Goal: Task Accomplishment & Management: Manage account settings

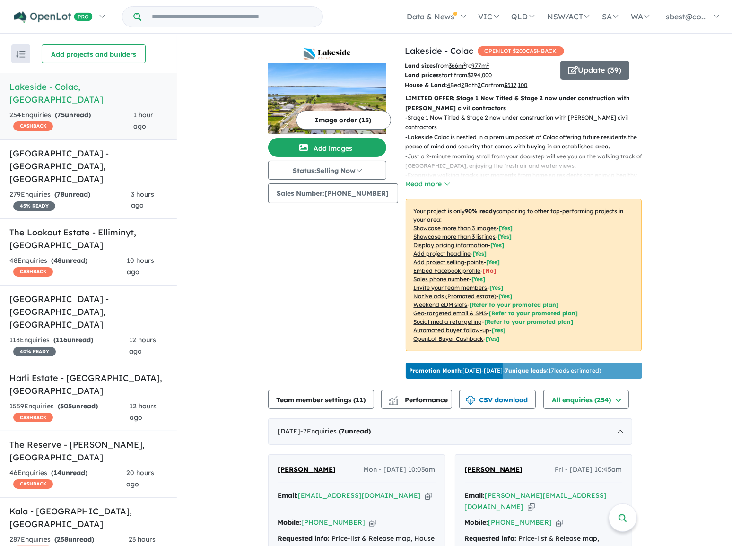
click at [80, 87] on h5 "Lakeside - [GEOGRAPHIC_DATA] , [GEOGRAPHIC_DATA]" at bounding box center [88, 93] width 158 height 26
click at [601, 71] on button "Update ( 39 )" at bounding box center [594, 70] width 69 height 19
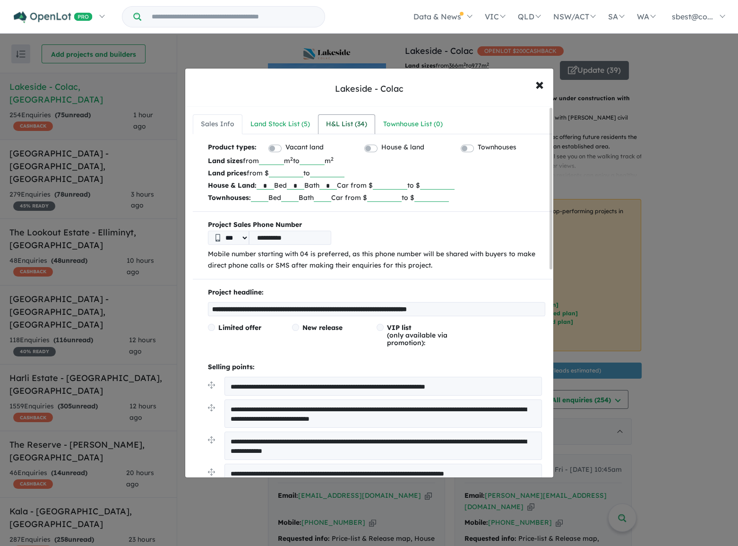
click at [329, 124] on div "H&L List ( 34 )" at bounding box center [346, 124] width 41 height 11
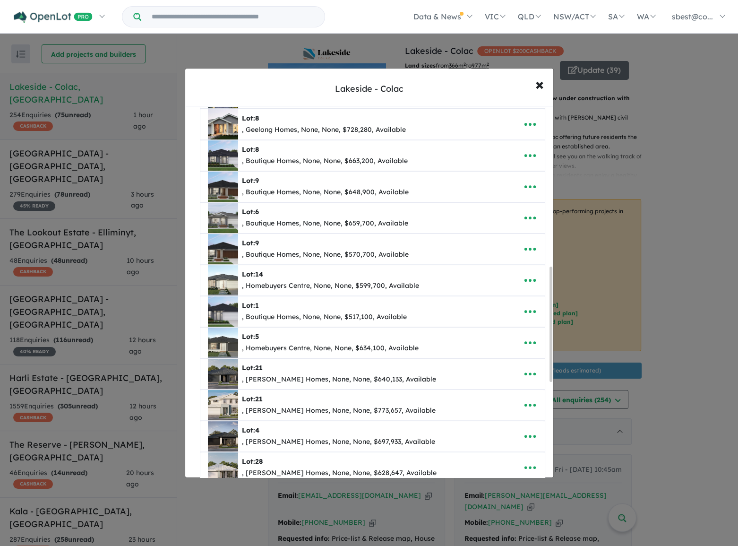
scroll to position [515, 0]
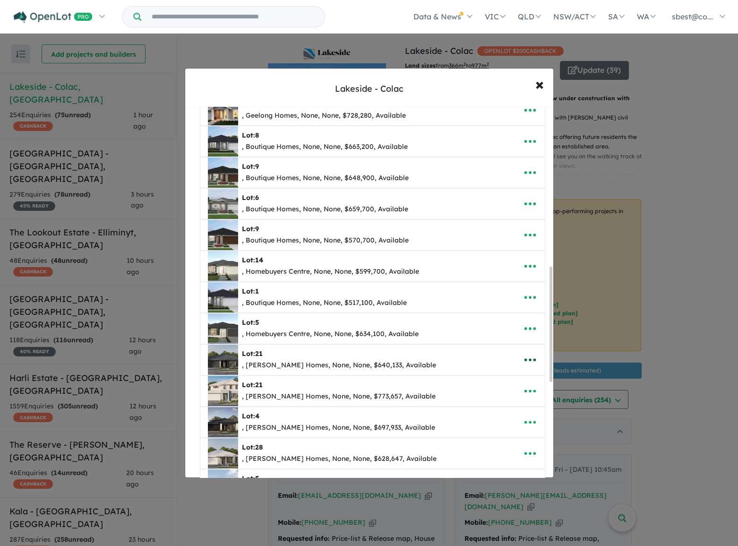
click at [527, 353] on icon "button" at bounding box center [530, 360] width 14 height 14
click at [504, 403] on link "Remove" at bounding box center [510, 405] width 70 height 22
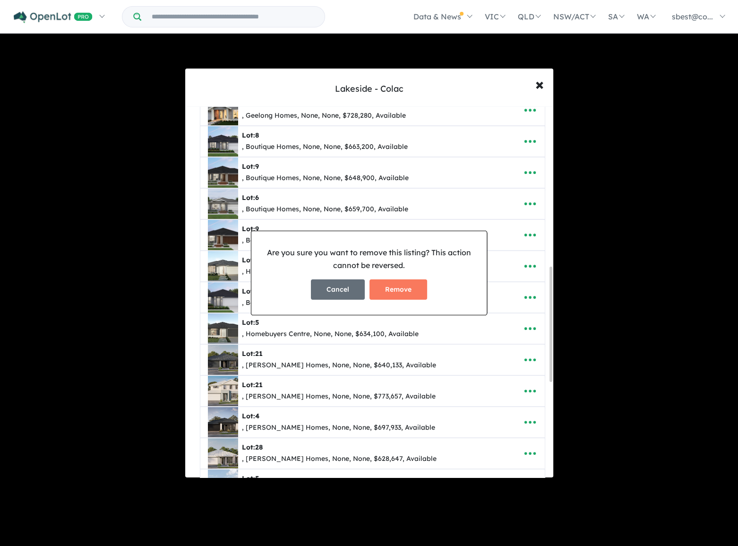
click at [323, 293] on button "Cancel" at bounding box center [338, 289] width 54 height 20
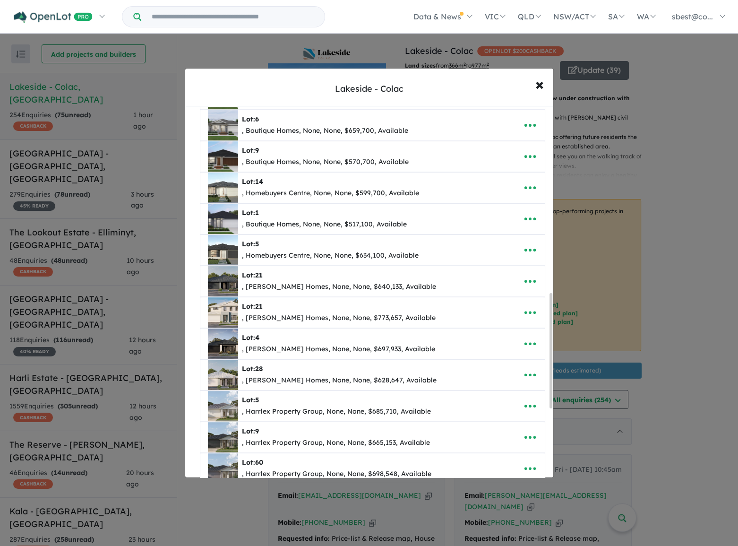
scroll to position [601, 0]
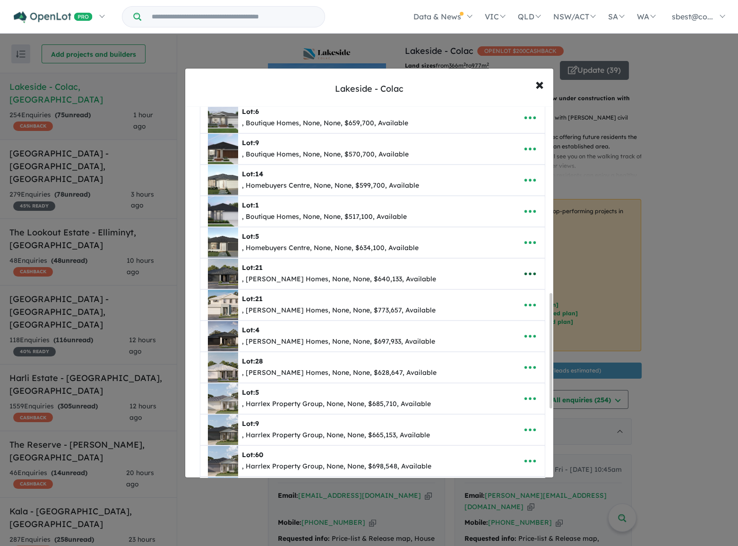
click at [534, 268] on icon "button" at bounding box center [530, 274] width 14 height 14
click at [504, 313] on link "Remove" at bounding box center [510, 319] width 70 height 22
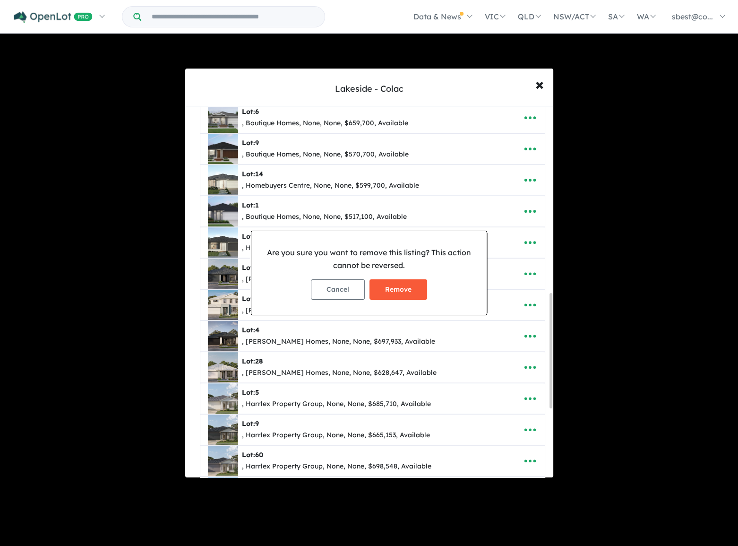
click at [418, 296] on button "Remove" at bounding box center [399, 289] width 58 height 20
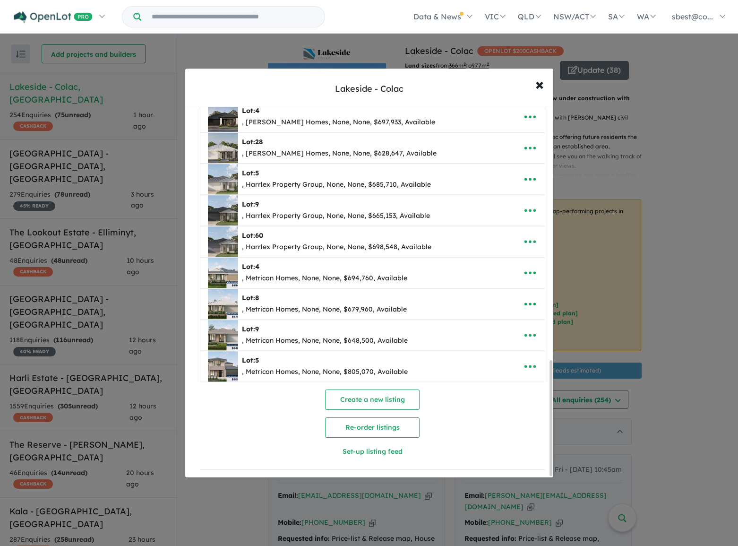
scroll to position [776, 0]
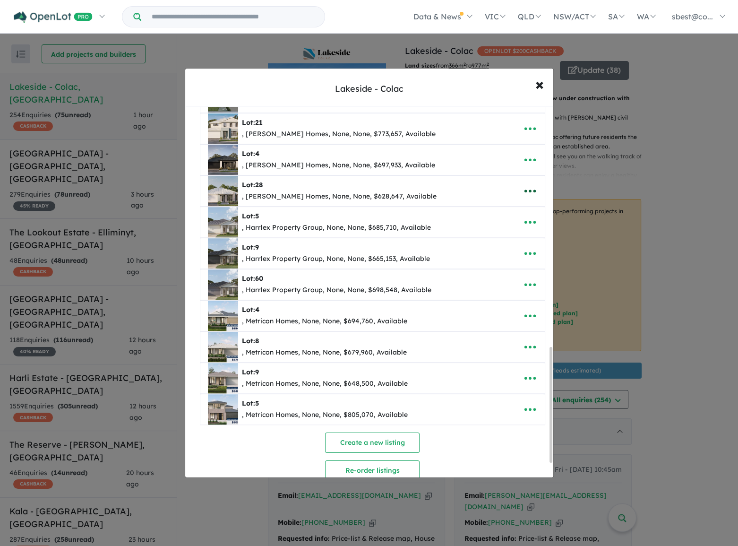
click at [524, 184] on icon "button" at bounding box center [530, 191] width 14 height 14
click at [514, 227] on link "Remove" at bounding box center [510, 236] width 70 height 22
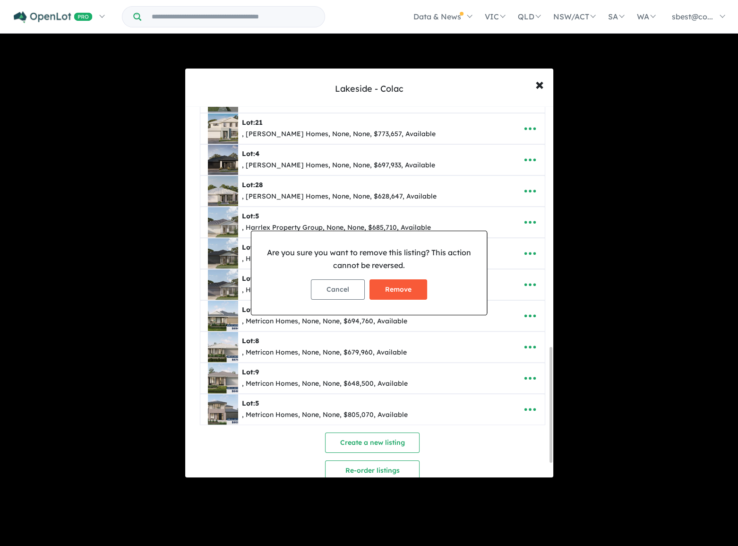
click at [402, 285] on button "Remove" at bounding box center [399, 289] width 58 height 20
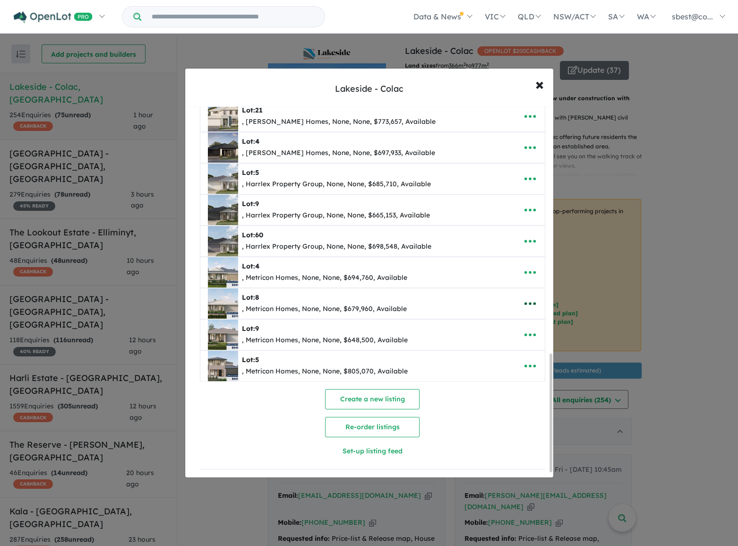
scroll to position [659, 0]
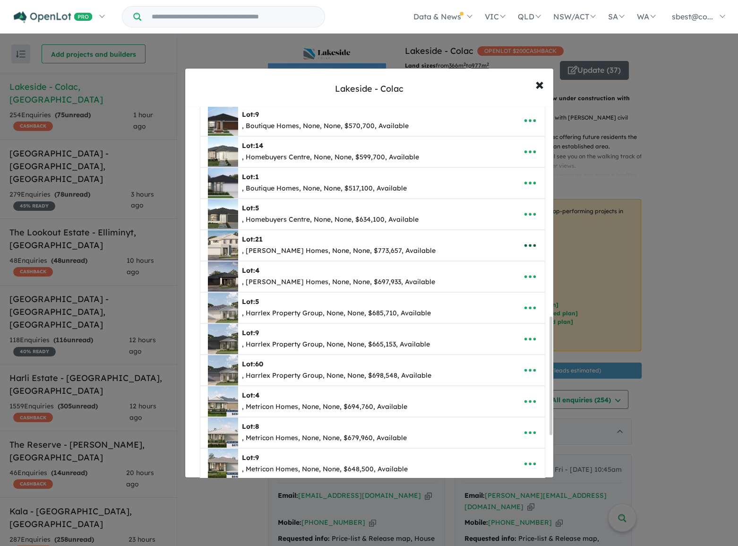
click at [529, 242] on icon "button" at bounding box center [530, 245] width 14 height 14
click at [511, 283] on link "Remove" at bounding box center [510, 290] width 70 height 22
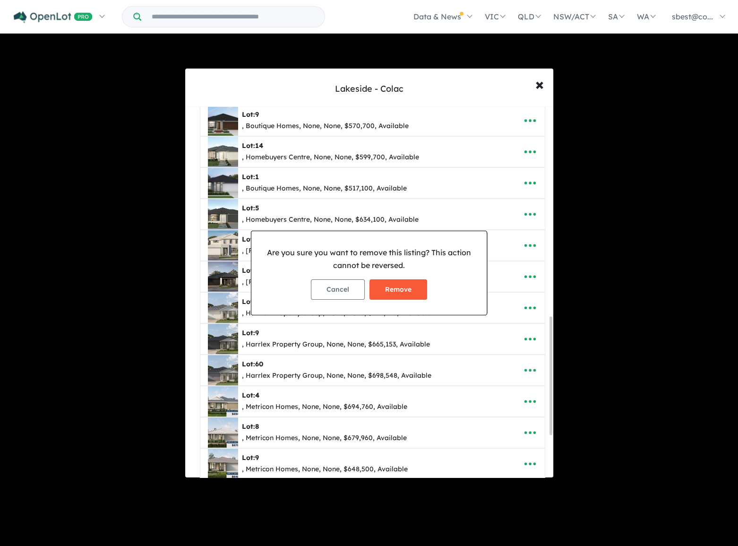
click at [393, 286] on button "Remove" at bounding box center [399, 289] width 58 height 20
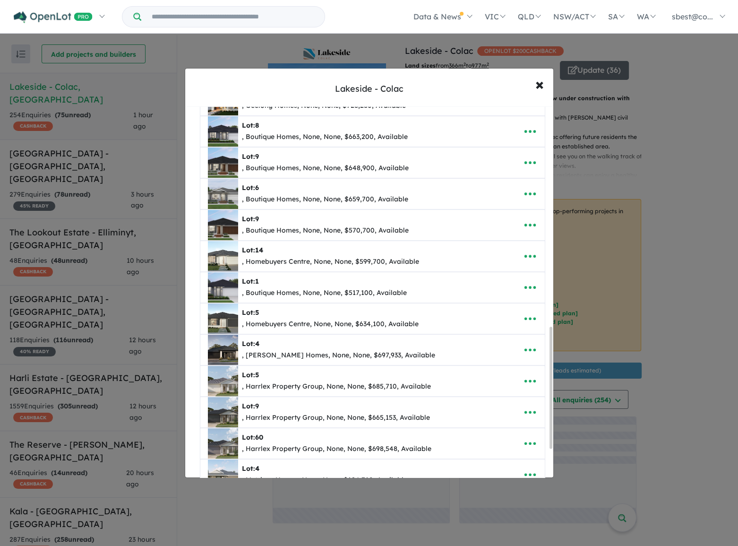
scroll to position [677, 0]
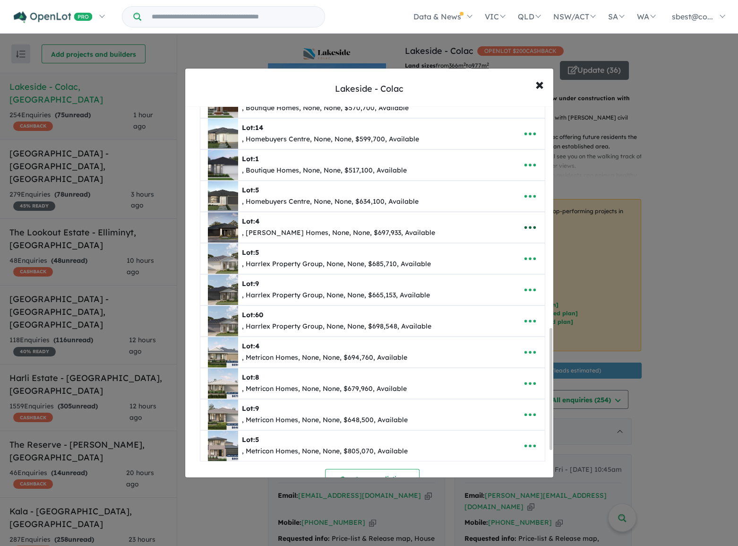
click at [532, 227] on icon "button" at bounding box center [530, 227] width 14 height 14
click at [511, 266] on link "Remove" at bounding box center [510, 272] width 70 height 22
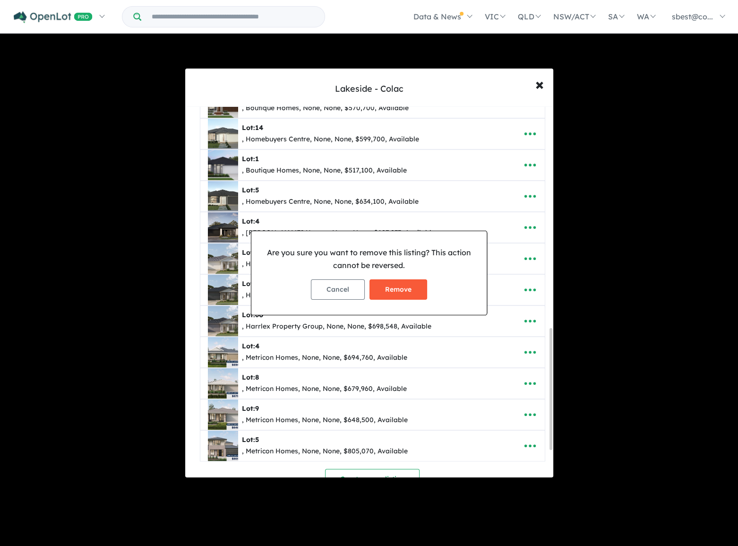
click at [411, 285] on button "Remove" at bounding box center [399, 289] width 58 height 20
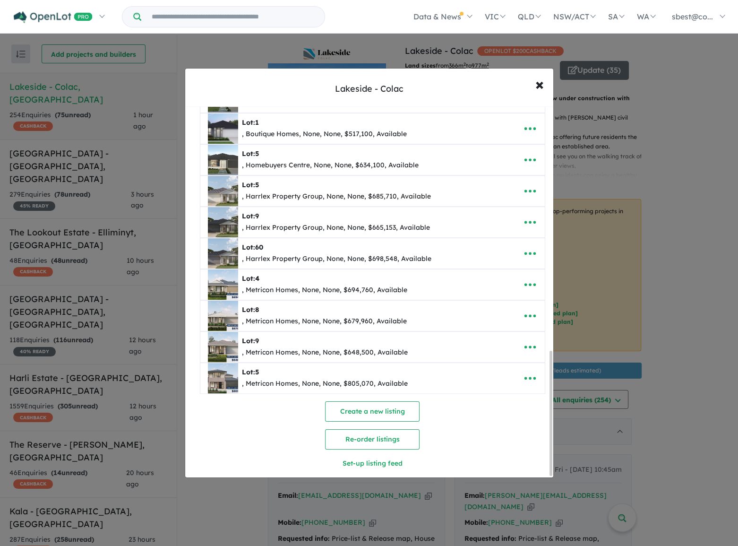
scroll to position [726, 0]
